Goal: Information Seeking & Learning: Understand process/instructions

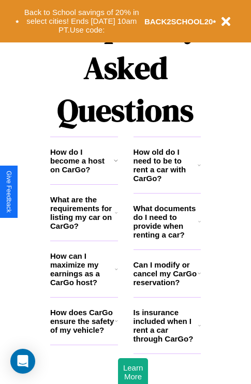
scroll to position [1252, 0]
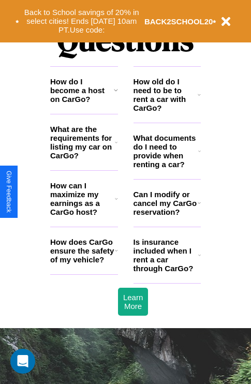
click at [199, 155] on icon at bounding box center [199, 151] width 3 height 8
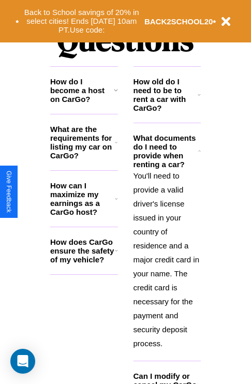
click at [84, 159] on h3 "What are the requirements for listing my car on CarGo?" at bounding box center [82, 142] width 65 height 35
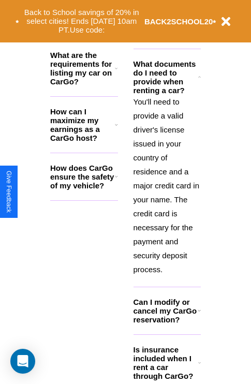
click at [199, 366] on icon at bounding box center [199, 362] width 3 height 8
click at [166, 37] on div "Back to School savings of 20% in select cities! Ends [DATE] 10am PT. Use code: …" at bounding box center [125, 21] width 251 height 42
click at [116, 180] on icon at bounding box center [116, 176] width 3 height 8
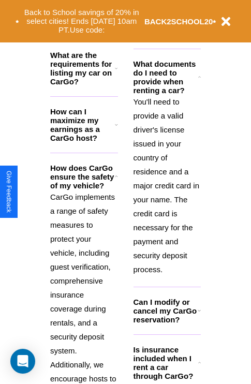
click at [116, 72] on icon at bounding box center [116, 68] width 3 height 8
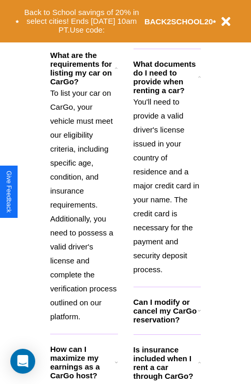
click at [199, 77] on polyline at bounding box center [199, 76] width 2 height 1
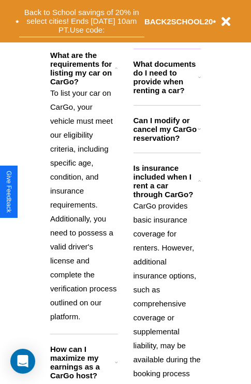
click at [81, 21] on button "Back to School savings of 20% in select cities! Ends [DATE] 10am PT. Use code:" at bounding box center [81, 21] width 125 height 32
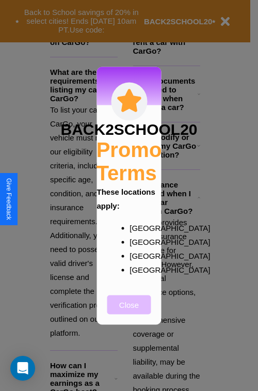
click at [129, 312] on button "Close" at bounding box center [130, 304] width 44 height 19
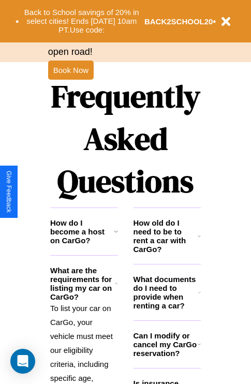
scroll to position [1006, 0]
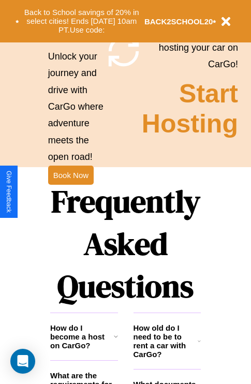
click at [70, 192] on h1 "Frequently Asked Questions" at bounding box center [125, 243] width 150 height 137
